Goal: Task Accomplishment & Management: Use online tool/utility

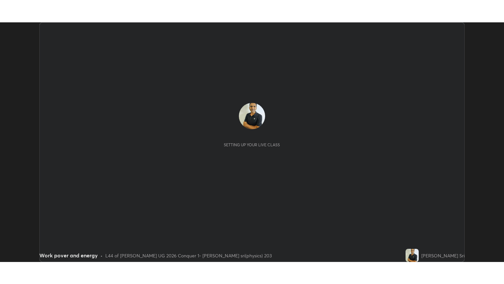
scroll to position [239, 504]
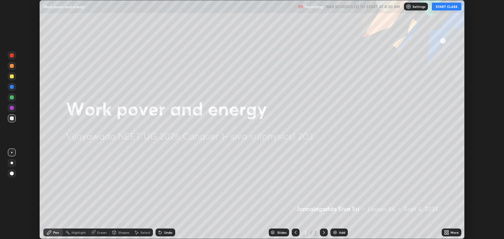
click at [441, 7] on button "START CLASS" at bounding box center [447, 7] width 30 height 8
click at [445, 231] on icon at bounding box center [446, 232] width 2 height 2
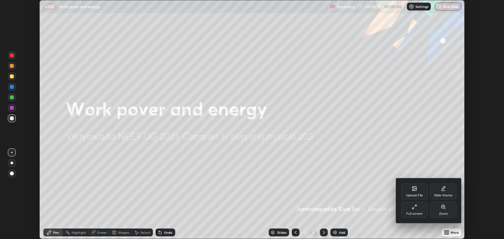
click at [412, 211] on div "Full screen" at bounding box center [414, 210] width 26 height 16
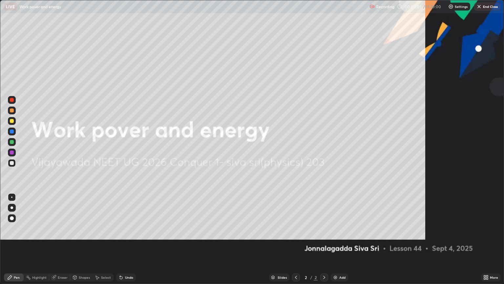
scroll to position [284, 504]
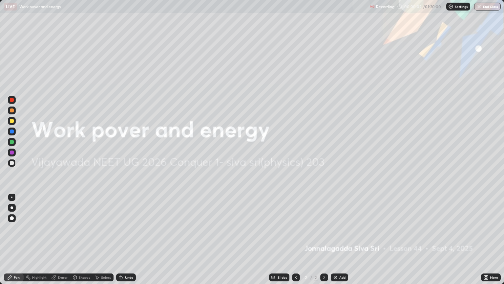
click at [343, 239] on div "Add" at bounding box center [339, 277] width 17 height 8
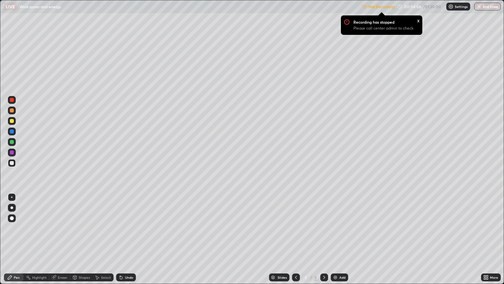
click at [450, 8] on img at bounding box center [450, 6] width 5 height 5
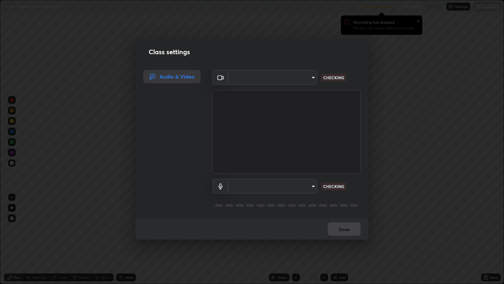
type input "18efe283419ebebb34f3f069735d570d1efa482ca5ebb0fbe8eacb96b6d22603"
type input "dcad4d0ab638e1a35b0cc06f23c8842348ae8cd1eb66fe60e42d8e2ec81f684a"
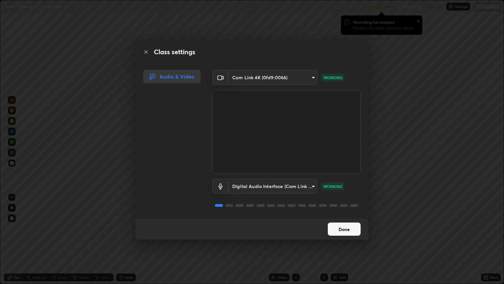
click at [345, 226] on button "Done" at bounding box center [344, 228] width 33 height 13
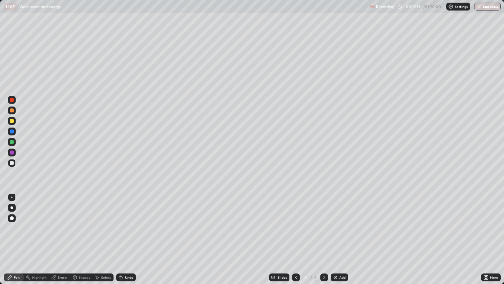
click at [11, 142] on div at bounding box center [12, 142] width 4 height 4
click at [59, 239] on div "Eraser" at bounding box center [63, 276] width 10 height 3
click at [14, 239] on icon at bounding box center [11, 255] width 5 height 6
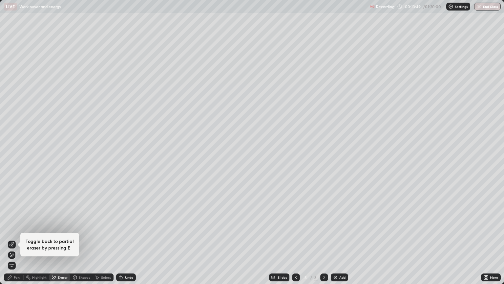
click at [16, 239] on div "Pen" at bounding box center [17, 276] width 6 height 3
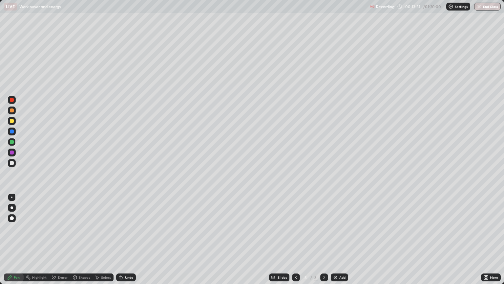
click at [64, 239] on div "Eraser" at bounding box center [63, 276] width 10 height 3
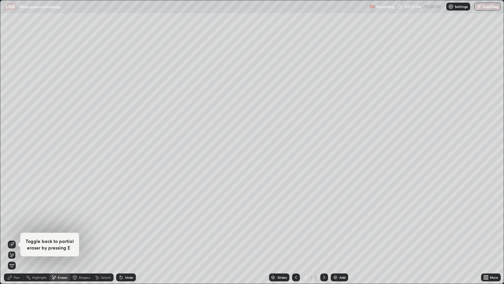
click at [15, 239] on div "Pen" at bounding box center [14, 277] width 20 height 8
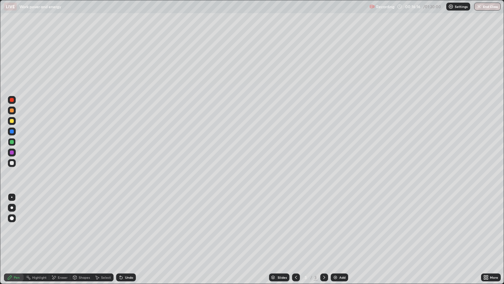
click at [11, 163] on div at bounding box center [12, 163] width 4 height 4
click at [14, 121] on div at bounding box center [12, 121] width 8 height 8
click at [12, 219] on div at bounding box center [12, 218] width 4 height 4
click at [14, 198] on div at bounding box center [12, 197] width 8 height 8
click at [14, 217] on div at bounding box center [12, 218] width 8 height 8
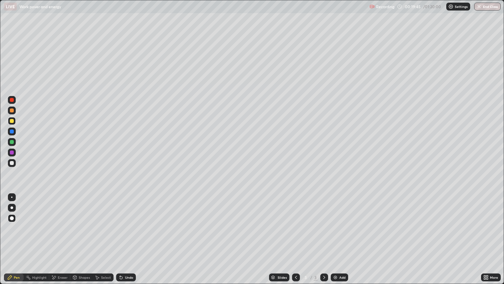
click at [12, 197] on div at bounding box center [11, 196] width 1 height 1
click at [338, 239] on div "Add" at bounding box center [339, 277] width 17 height 8
click at [14, 164] on div at bounding box center [12, 163] width 8 height 8
click at [13, 142] on div at bounding box center [12, 142] width 4 height 4
click at [13, 220] on div at bounding box center [12, 218] width 8 height 8
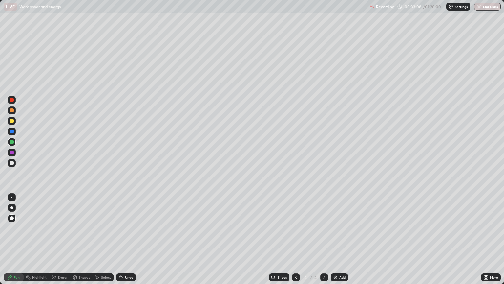
click at [14, 162] on div at bounding box center [12, 163] width 8 height 8
click at [12, 197] on div at bounding box center [11, 196] width 1 height 1
click at [58, 239] on div "Eraser" at bounding box center [59, 277] width 21 height 8
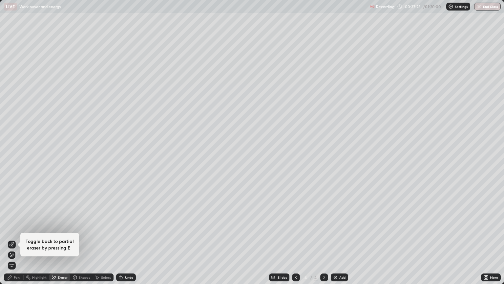
click at [18, 239] on div "Pen" at bounding box center [17, 276] width 6 height 3
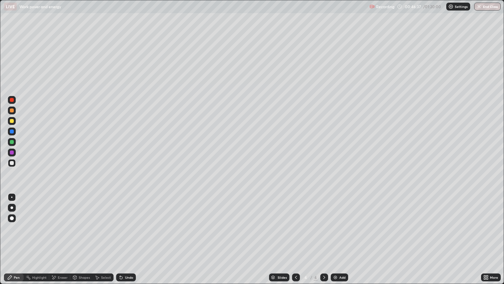
click at [338, 239] on div "Add" at bounding box center [339, 277] width 17 height 8
click at [339, 239] on div "Add" at bounding box center [342, 276] width 6 height 3
click at [338, 239] on div "Add" at bounding box center [339, 277] width 17 height 8
click at [13, 122] on div at bounding box center [12, 121] width 4 height 4
click at [342, 239] on div "Add" at bounding box center [342, 276] width 6 height 3
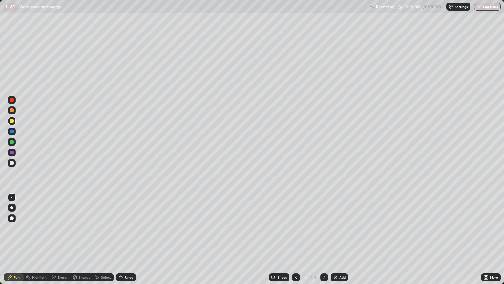
click at [341, 239] on div "Add" at bounding box center [342, 276] width 6 height 3
click at [12, 142] on div at bounding box center [12, 142] width 4 height 4
click at [12, 121] on div at bounding box center [12, 121] width 4 height 4
click at [60, 239] on div "Eraser" at bounding box center [63, 276] width 10 height 3
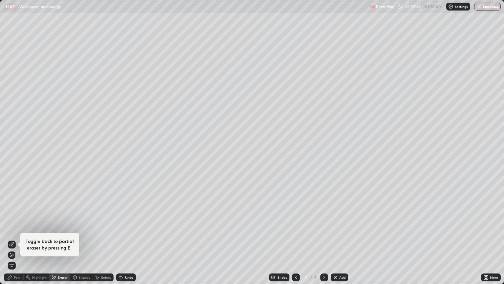
click at [16, 239] on div "Pen" at bounding box center [17, 276] width 6 height 3
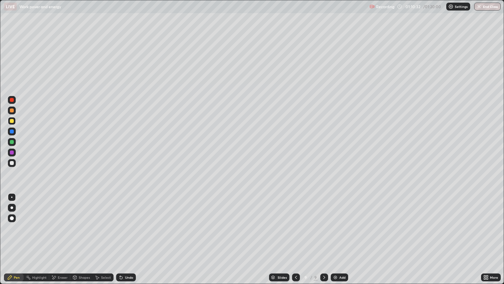
click at [481, 8] on img "button" at bounding box center [478, 6] width 5 height 5
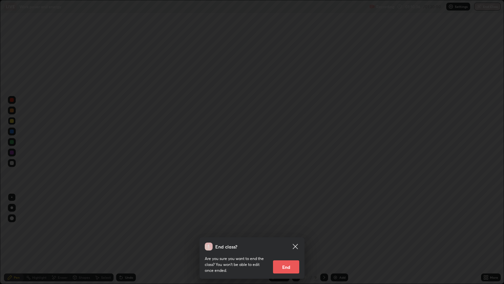
click at [394, 127] on div "End class? Are you sure you want to end the class? You won’t be able to edit on…" at bounding box center [252, 142] width 504 height 284
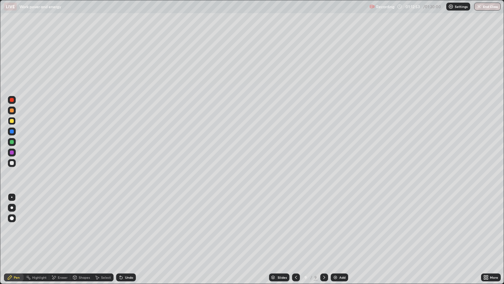
click at [491, 5] on button "End Class" at bounding box center [487, 7] width 27 height 8
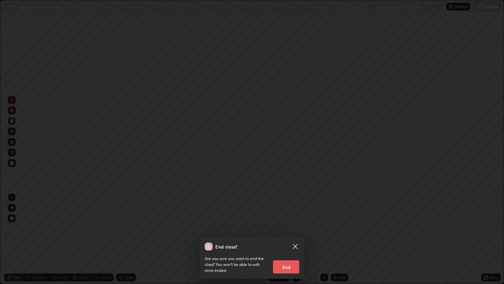
click at [289, 239] on button "End" at bounding box center [286, 266] width 26 height 13
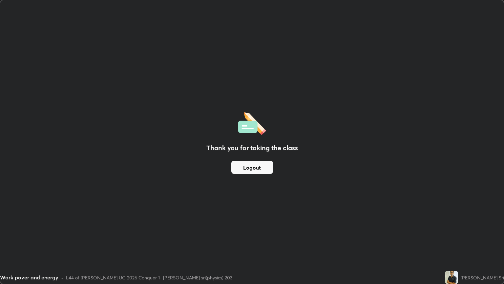
click at [256, 167] on button "Logout" at bounding box center [252, 166] width 42 height 13
